Goal: Find contact information: Find contact information

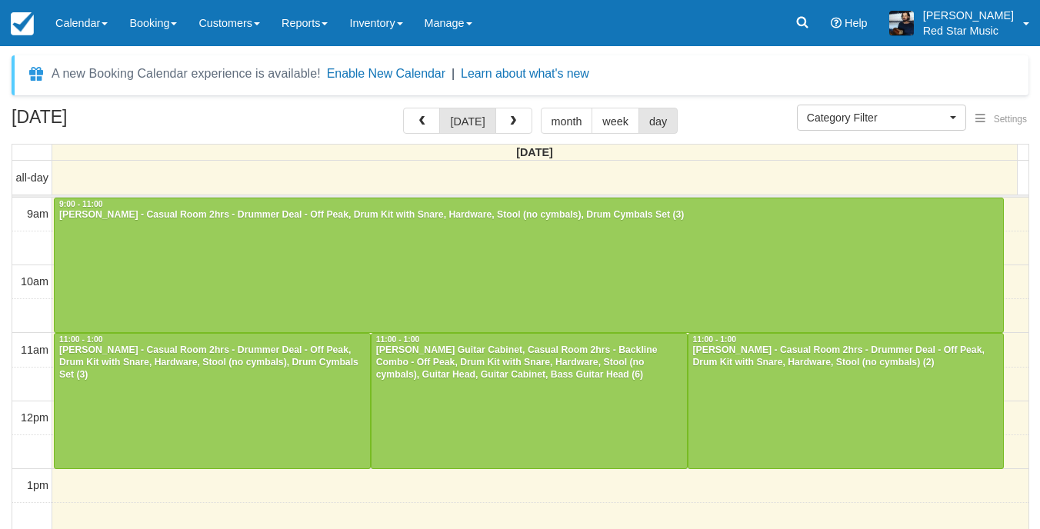
select select
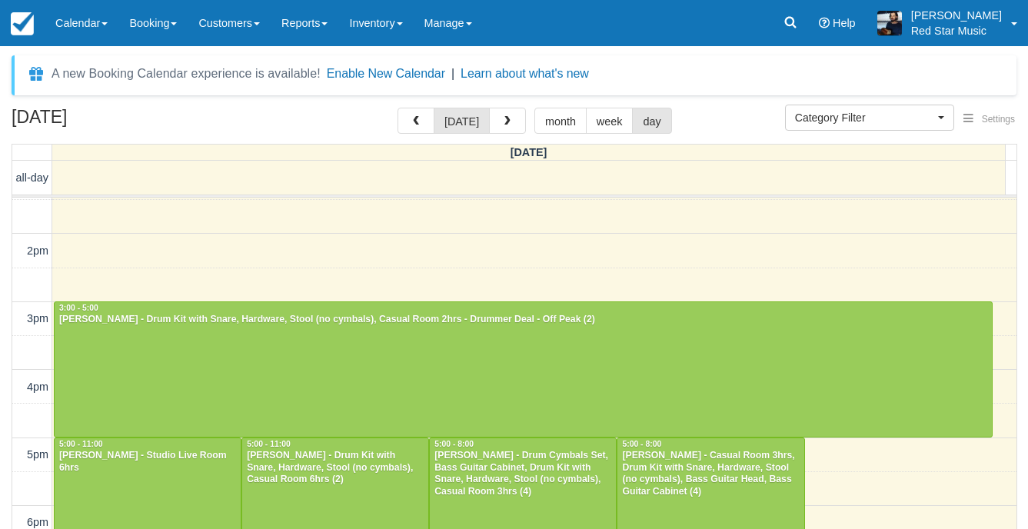
scroll to position [299, 0]
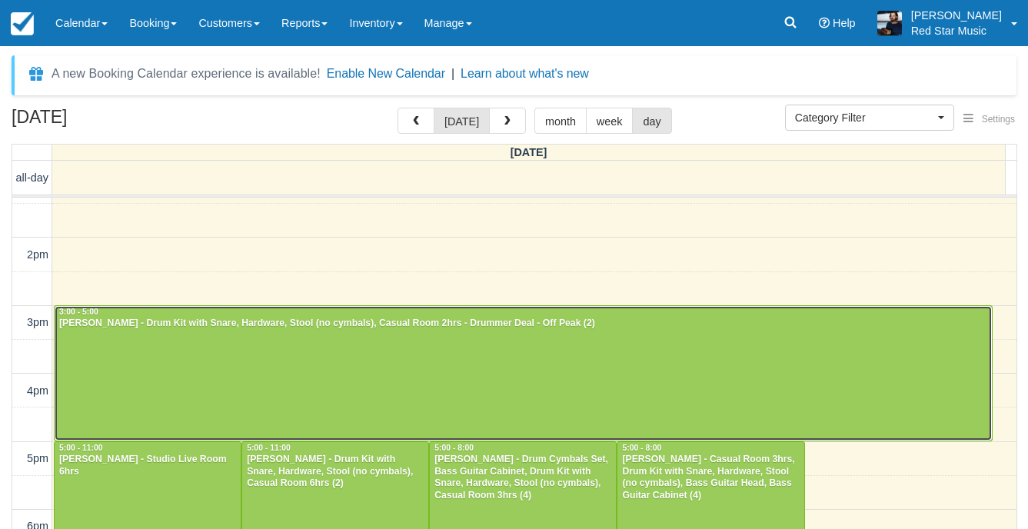
click at [529, 391] on div at bounding box center [523, 373] width 937 height 135
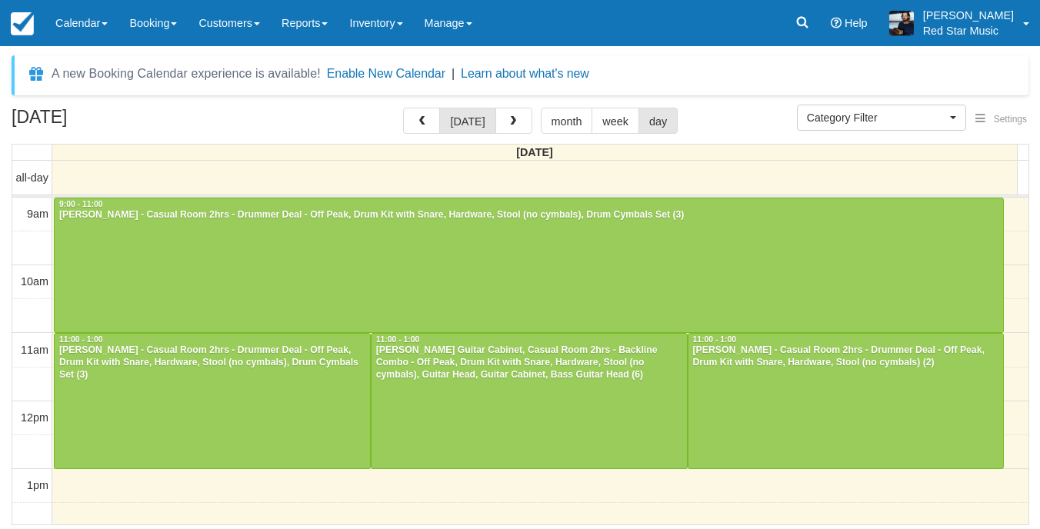
select select
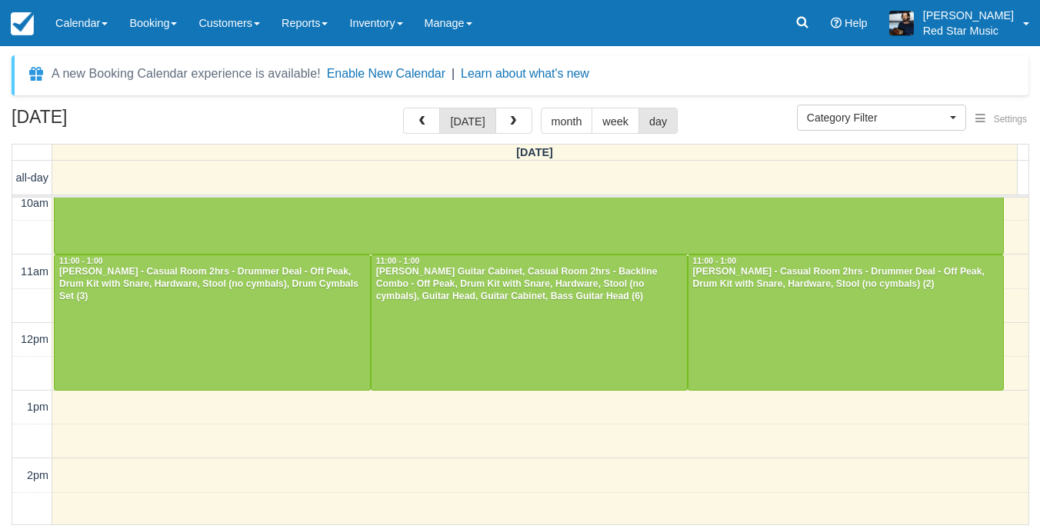
scroll to position [77, 0]
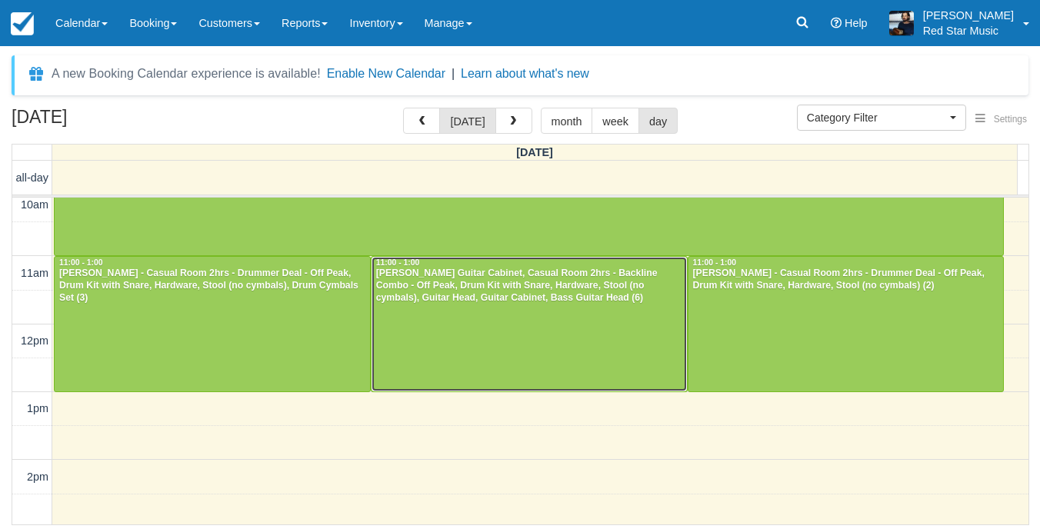
click at [524, 318] on div at bounding box center [528, 324] width 315 height 135
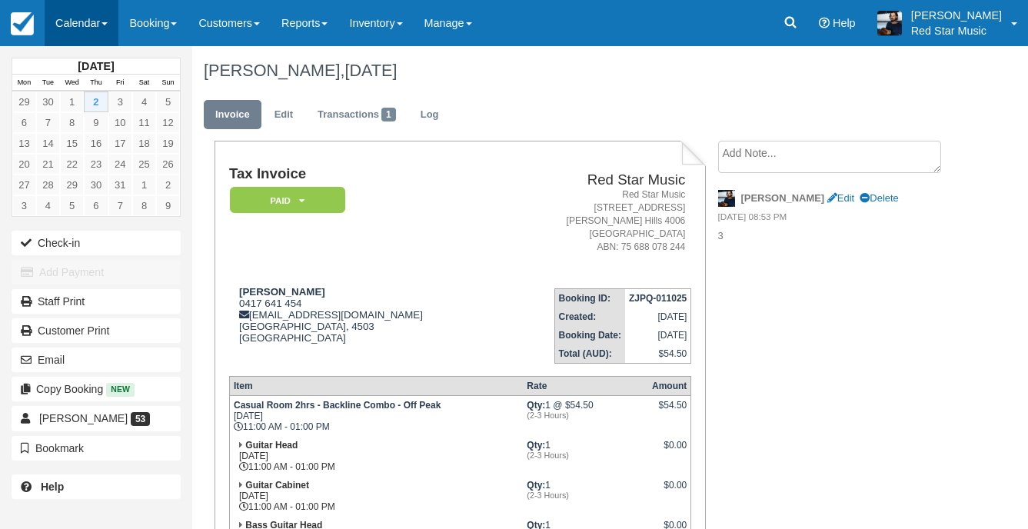
click at [79, 17] on link "Calendar" at bounding box center [82, 23] width 74 height 46
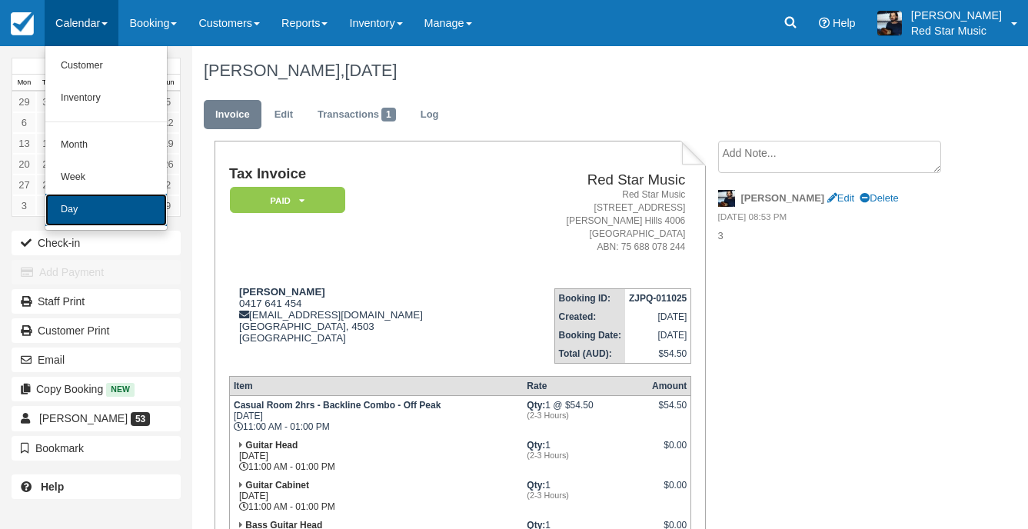
click at [62, 205] on link "Day" at bounding box center [105, 210] width 121 height 32
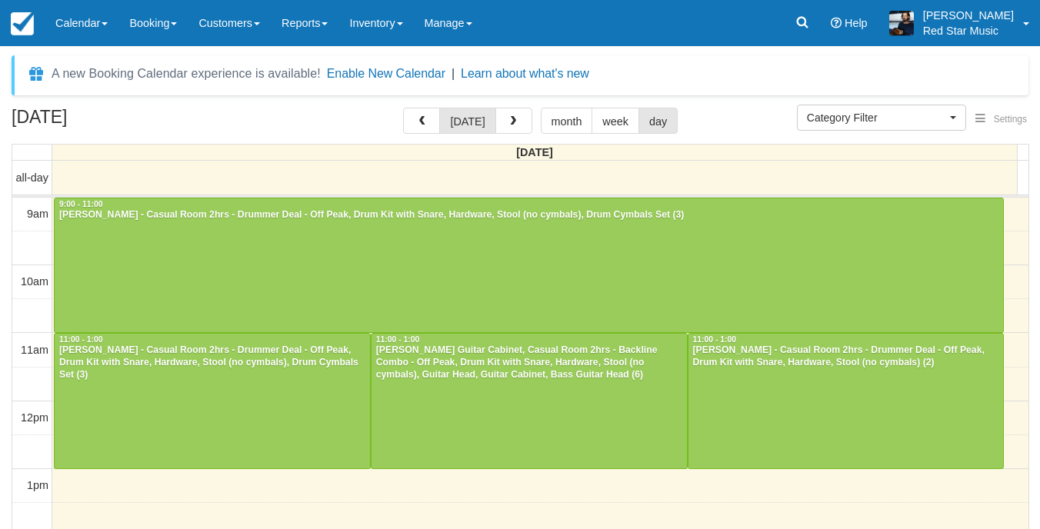
select select
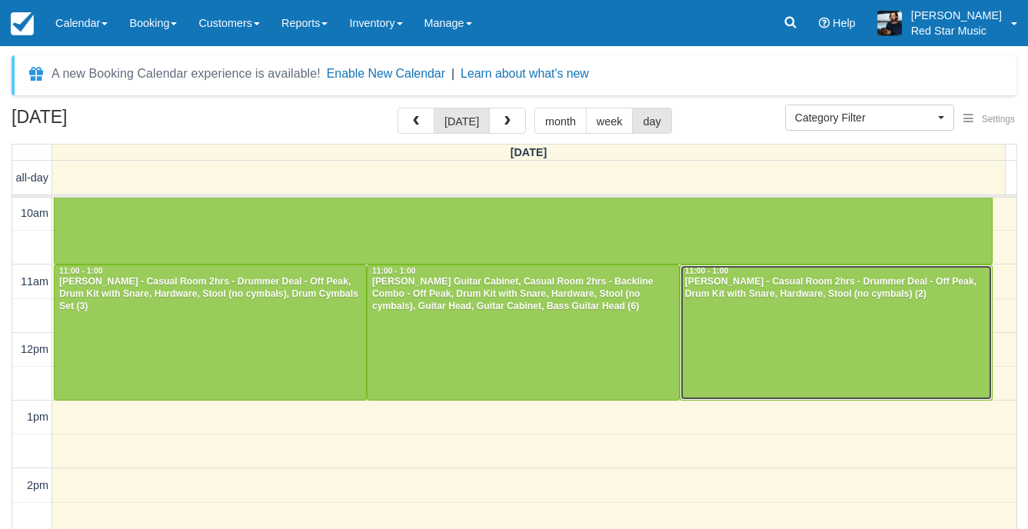
click at [824, 309] on div at bounding box center [835, 332] width 311 height 135
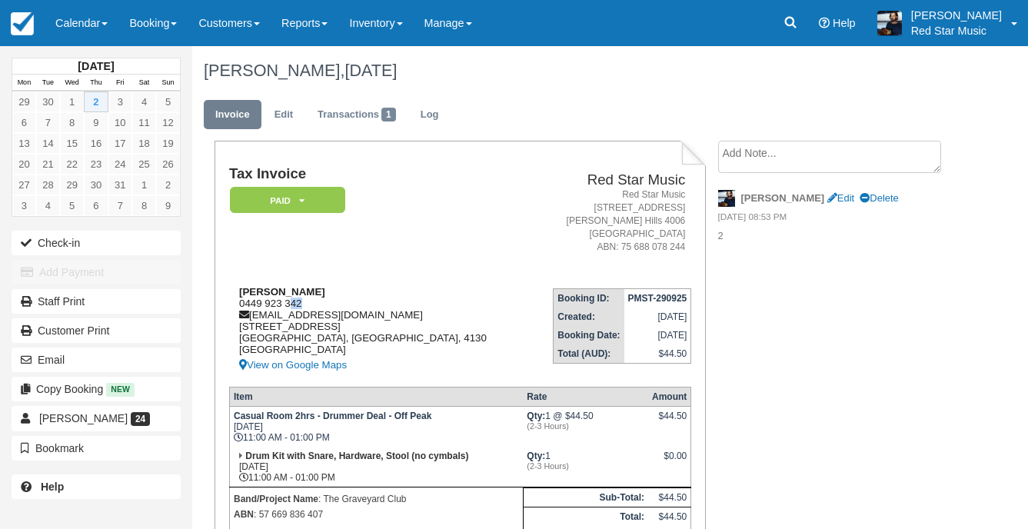
drag, startPoint x: 314, startPoint y: 301, endPoint x: 291, endPoint y: 302, distance: 22.3
click at [291, 302] on div "[PERSON_NAME] 0449 923 342 [EMAIL_ADDRESS][DOMAIN_NAME] [STREET_ADDRESS] View o…" at bounding box center [379, 330] width 301 height 88
drag, startPoint x: 291, startPoint y: 302, endPoint x: 319, endPoint y: 300, distance: 27.8
click at [384, 300] on div "Max Muir 0449 923 342 maxmuirmusic@gmail.com 19 Ridgepointe Drive Cornubia, Que…" at bounding box center [379, 330] width 301 height 88
drag, startPoint x: 316, startPoint y: 300, endPoint x: 237, endPoint y: 301, distance: 79.2
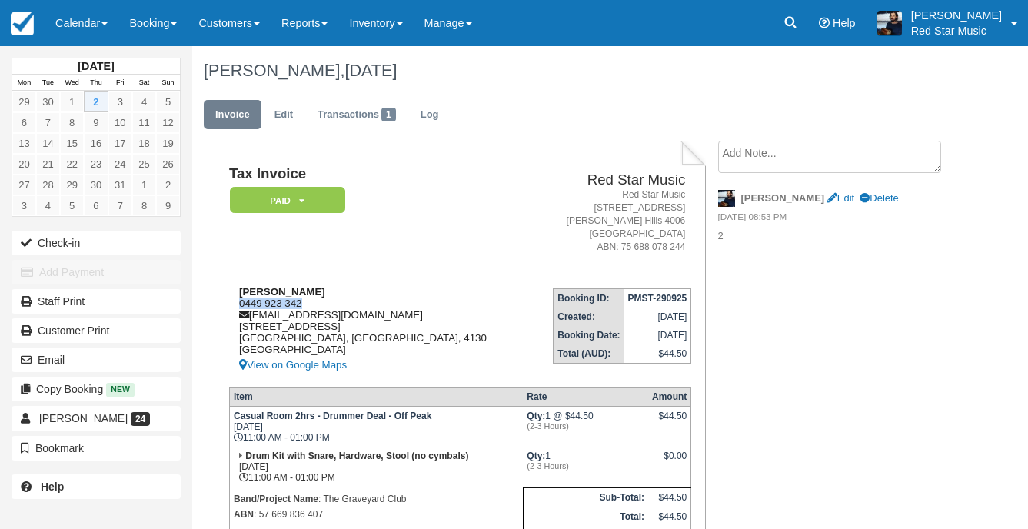
click at [237, 301] on div "Max Muir 0449 923 342 maxmuirmusic@gmail.com 19 Ridgepointe Drive Cornubia, Que…" at bounding box center [379, 330] width 301 height 88
copy div "0449 923 342"
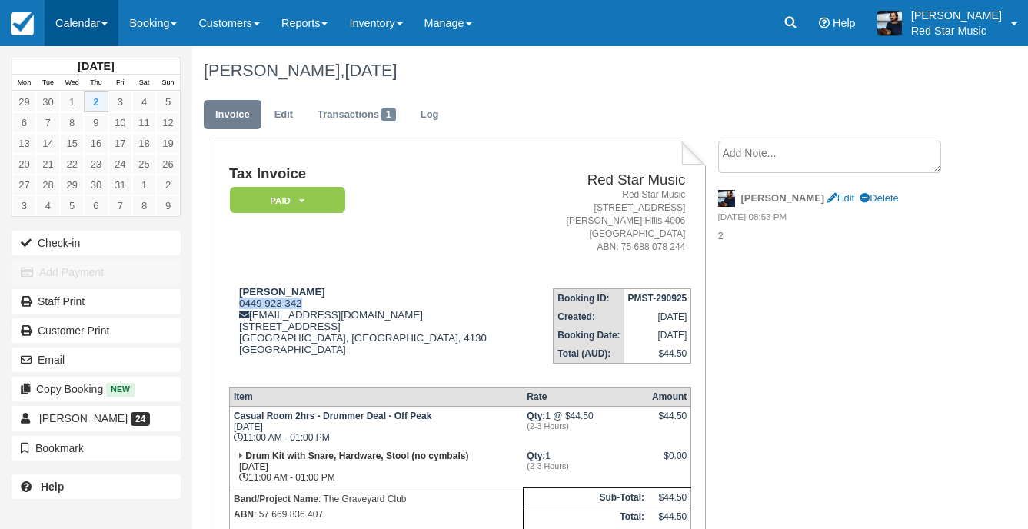
click at [83, 1] on link "Calendar" at bounding box center [82, 23] width 74 height 46
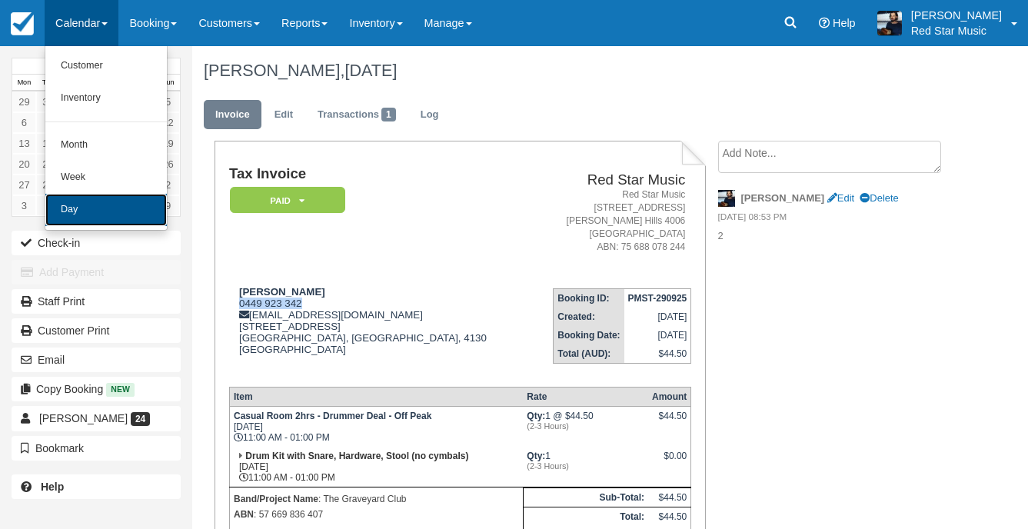
click at [71, 201] on link "Day" at bounding box center [105, 210] width 121 height 32
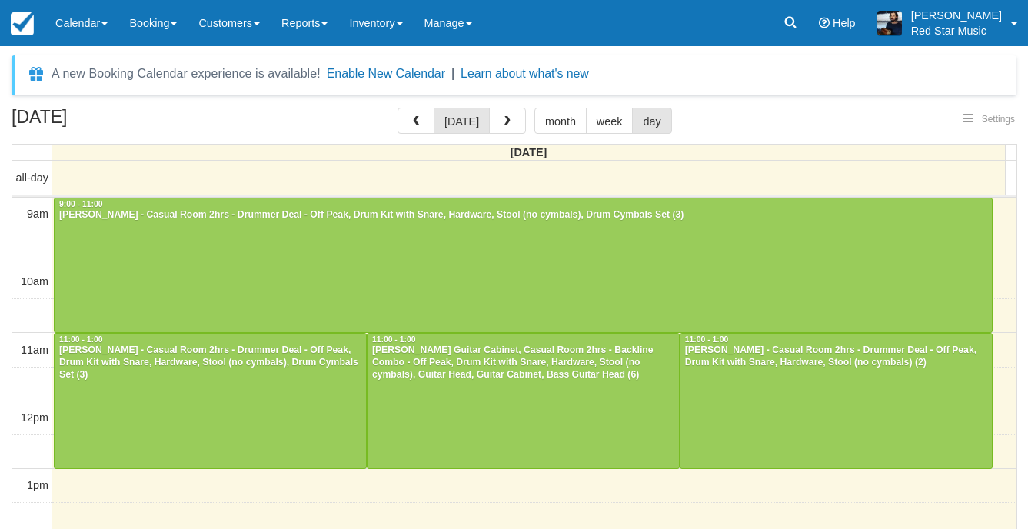
select select
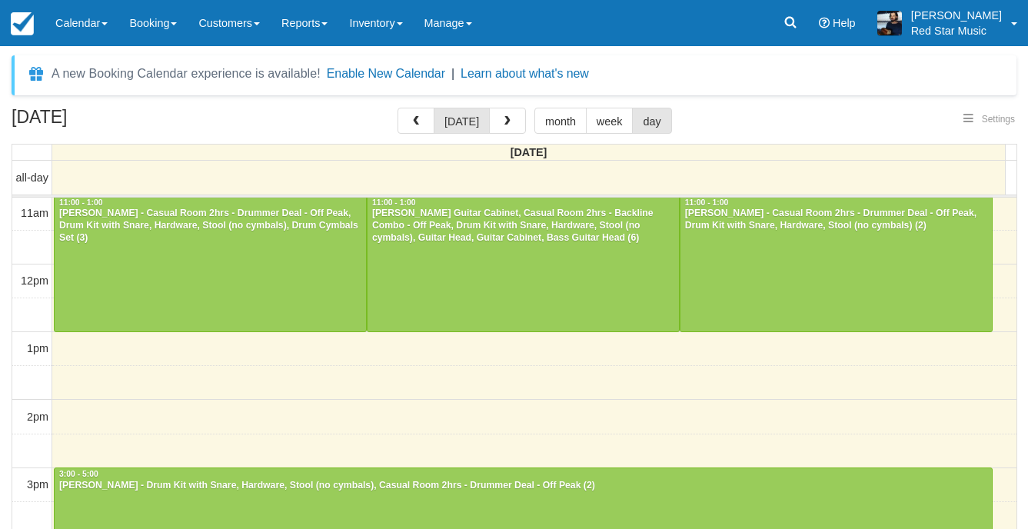
select select
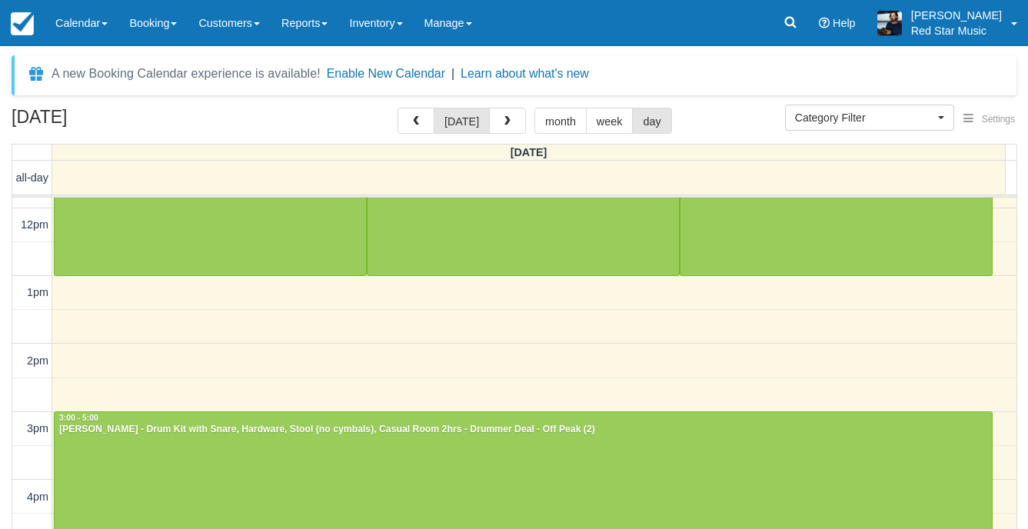
scroll to position [231, 0]
